Goal: Information Seeking & Learning: Check status

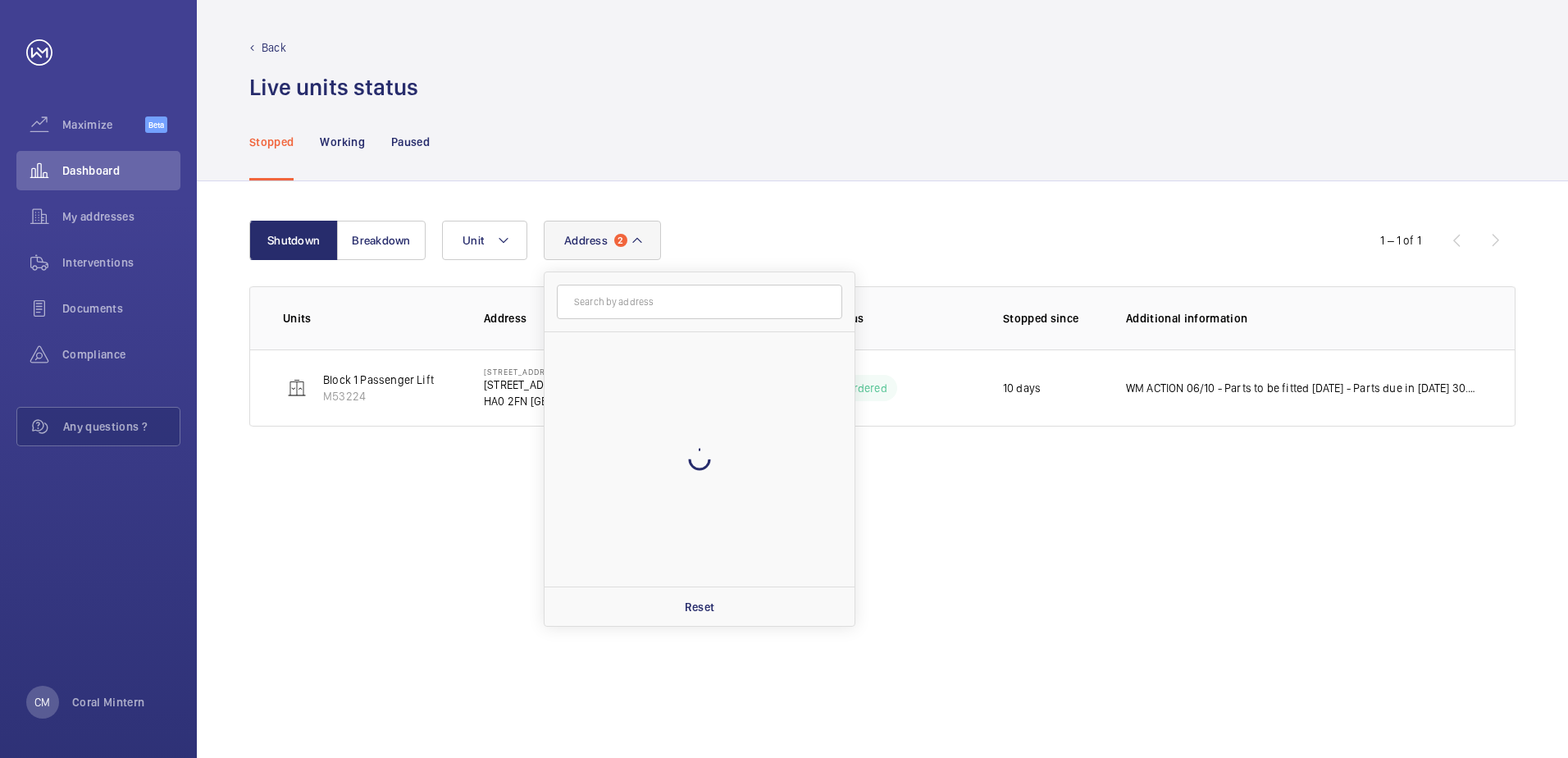
type input "g"
type input "ha0 2fs"
click at [620, 250] on button "Address 2" at bounding box center [602, 240] width 117 height 40
click at [618, 238] on span "2" at bounding box center [620, 240] width 13 height 13
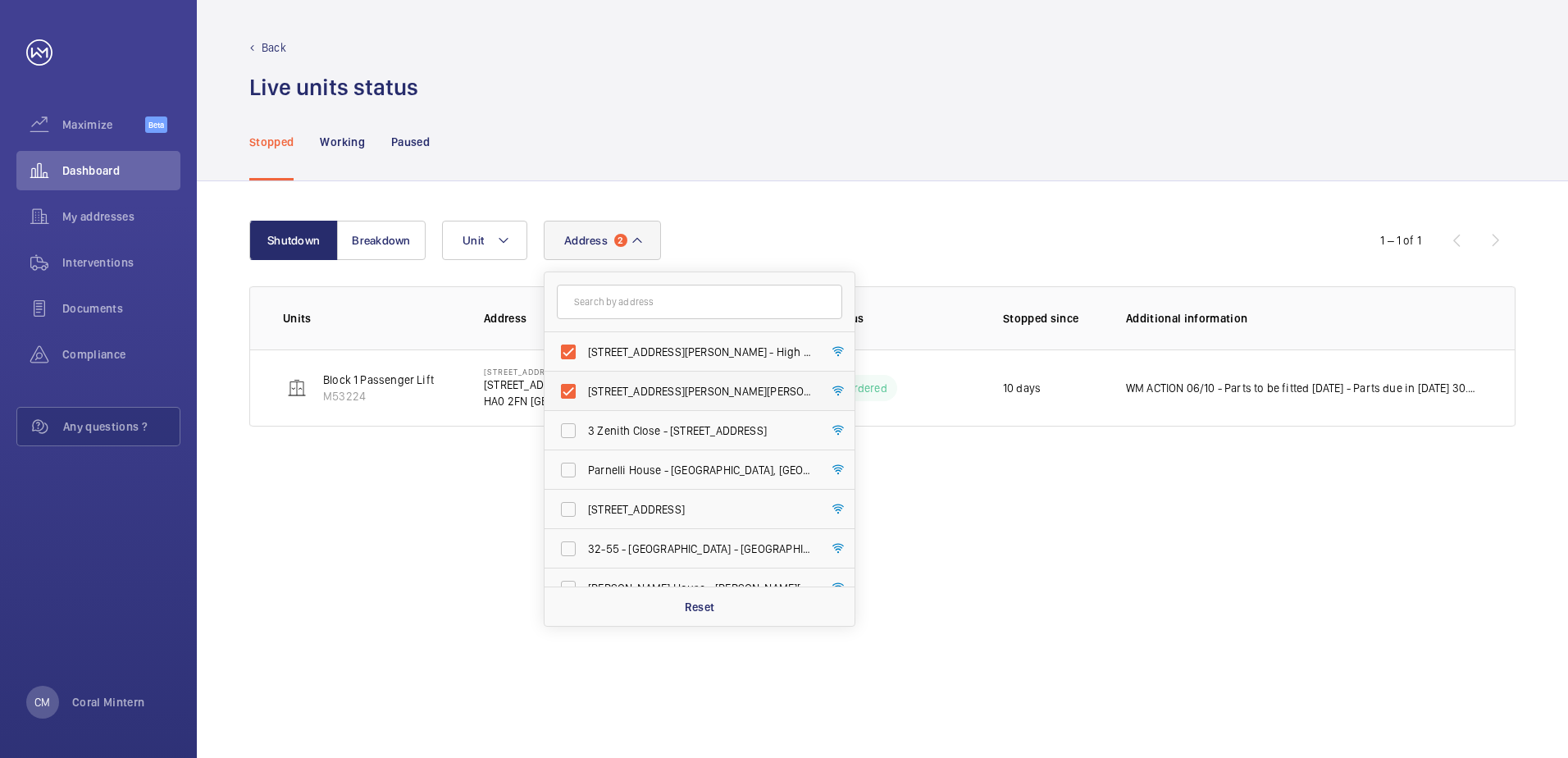
click at [639, 400] on label "[STREET_ADDRESS][PERSON_NAME][PERSON_NAME]" at bounding box center [687, 391] width 286 height 40
click at [584, 400] on input "[STREET_ADDRESS][PERSON_NAME][PERSON_NAME]" at bounding box center [567, 391] width 33 height 33
checkbox input "false"
click at [644, 343] on label "[STREET_ADDRESS][PERSON_NAME] - High Risk Building - [STREET_ADDRESS][PERSON_NA…" at bounding box center [687, 352] width 286 height 40
click at [584, 343] on input "[STREET_ADDRESS][PERSON_NAME] - High Risk Building - [STREET_ADDRESS][PERSON_NA…" at bounding box center [567, 351] width 33 height 33
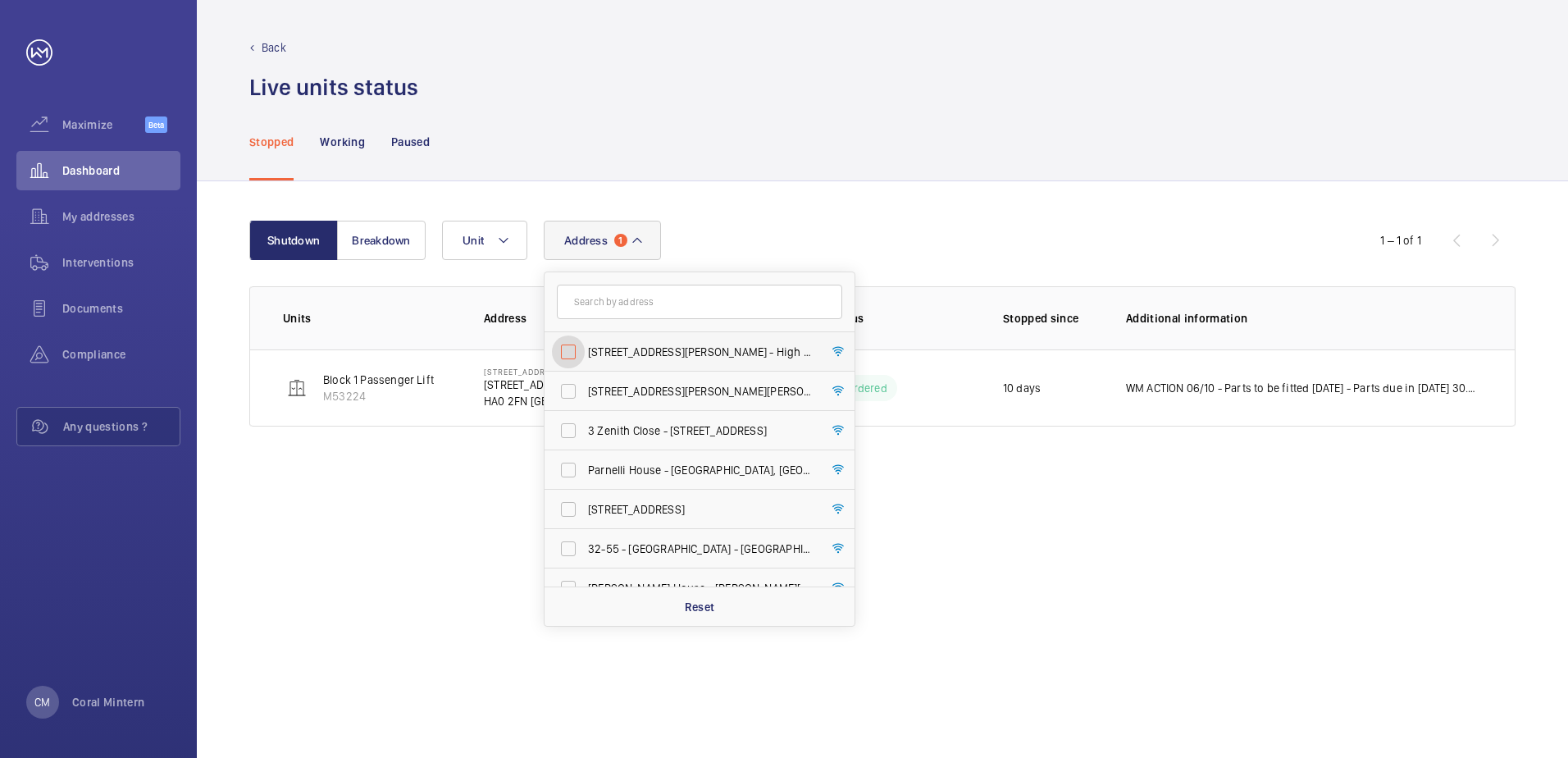
checkbox input "false"
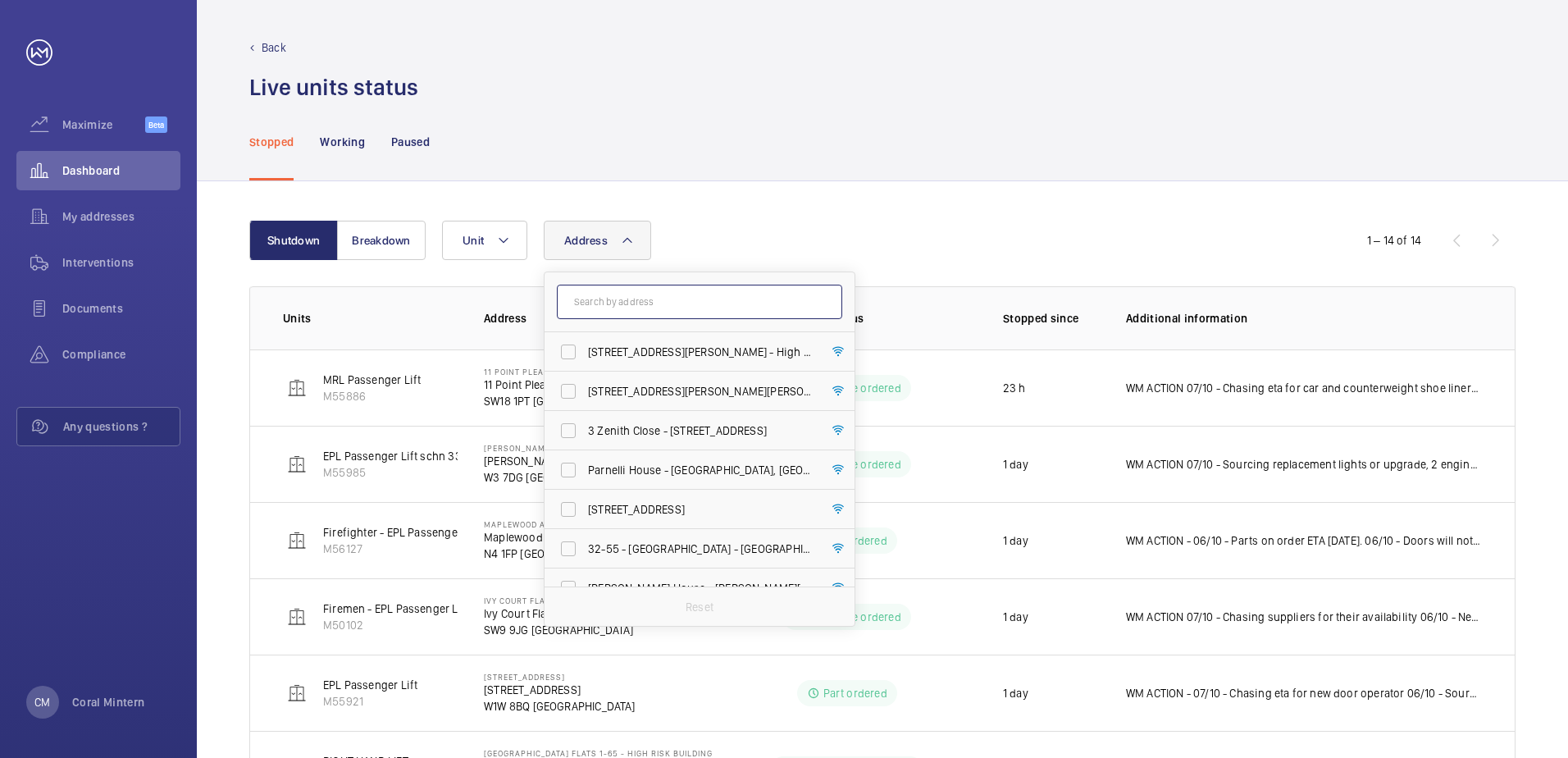
click at [650, 301] on input "text" at bounding box center [699, 302] width 286 height 35
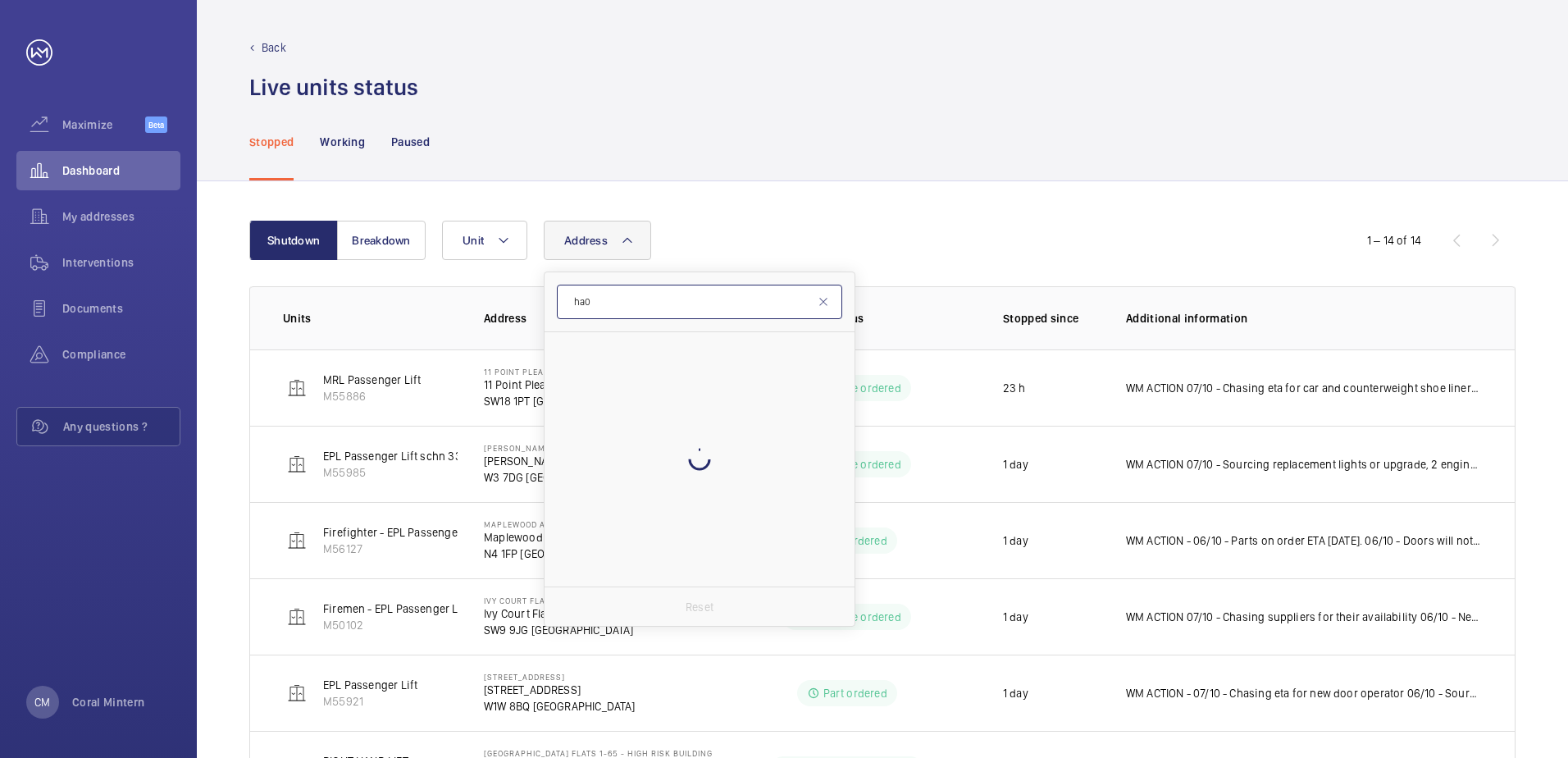
type input "ha0"
